Goal: Share content: Share content

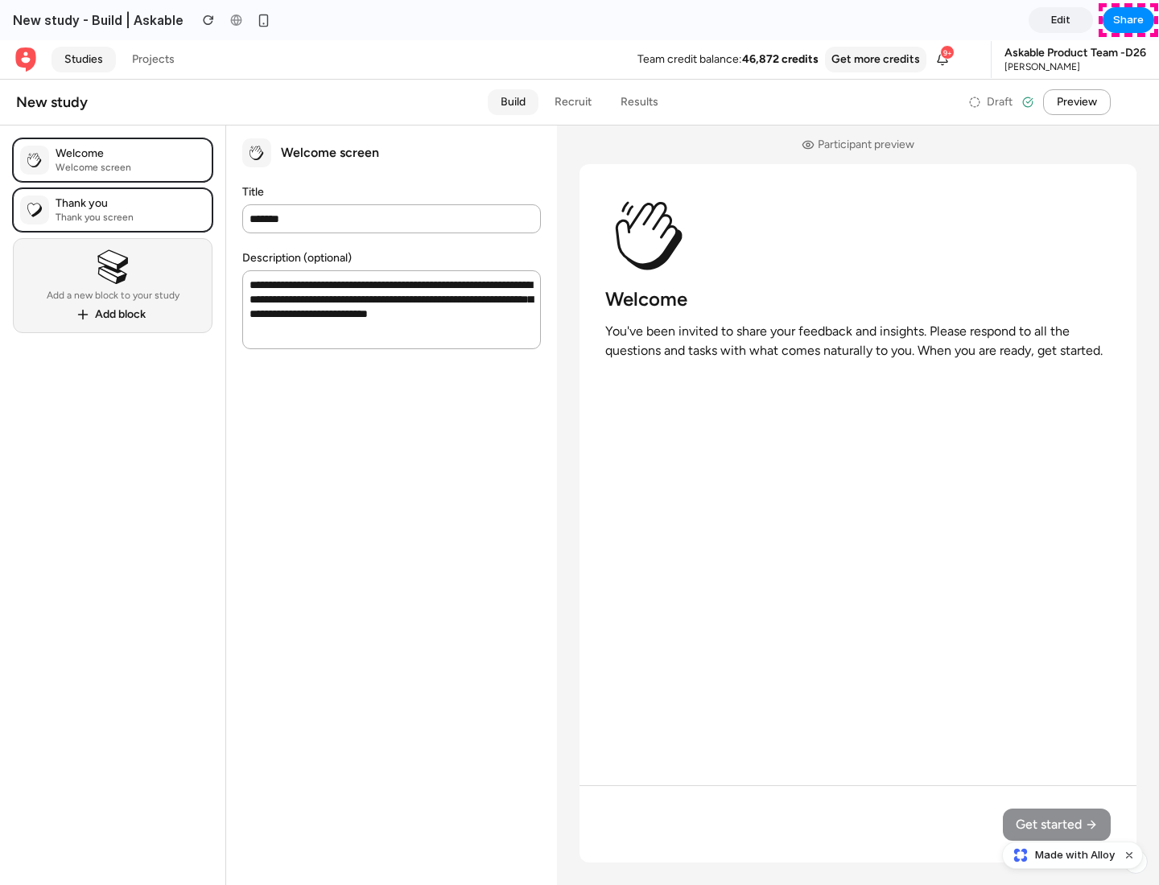
click at [1128, 20] on span "Share" at bounding box center [1128, 20] width 31 height 16
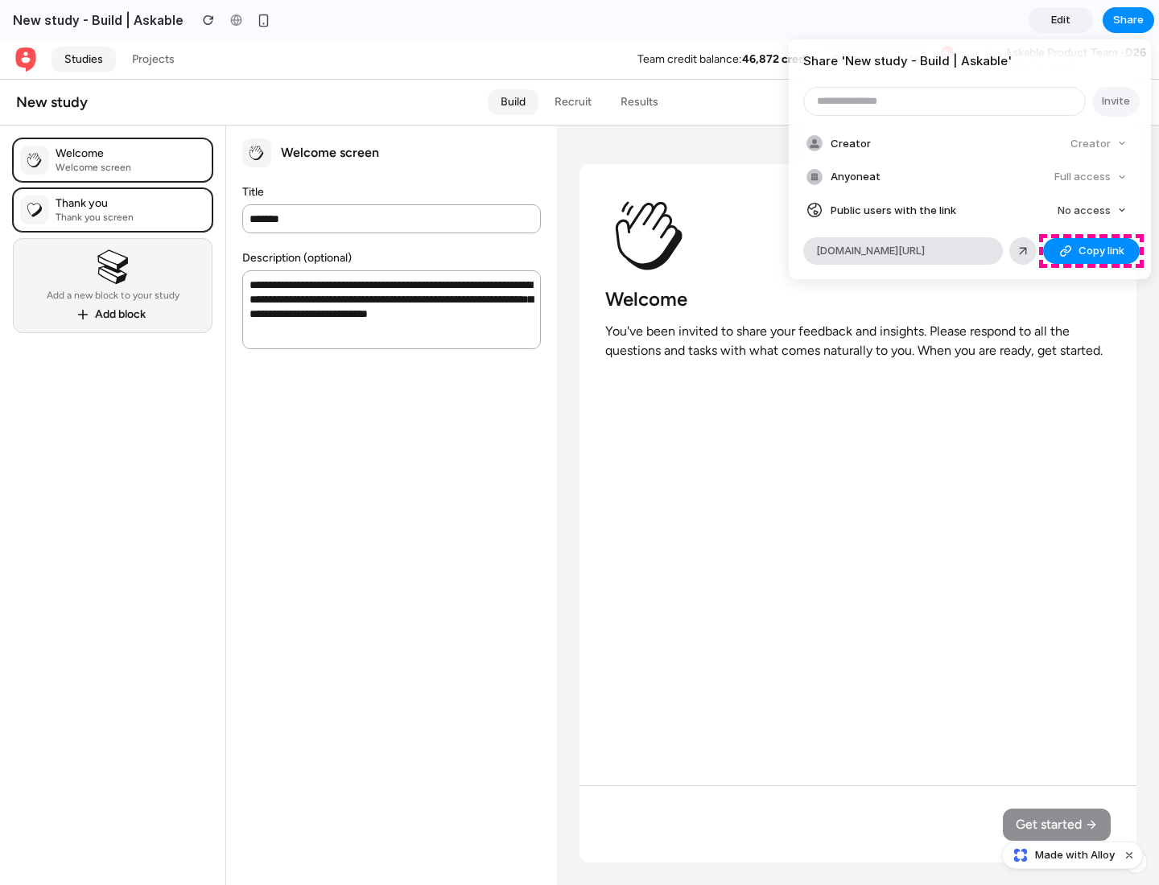
click at [1091, 251] on span "Copy link" at bounding box center [1101, 251] width 46 height 16
click at [1074, 855] on div "Share ' New study - Build | Askable ' Invite Creator Creator Anyone at Full acc…" at bounding box center [579, 442] width 1159 height 885
